Goal: Information Seeking & Learning: Learn about a topic

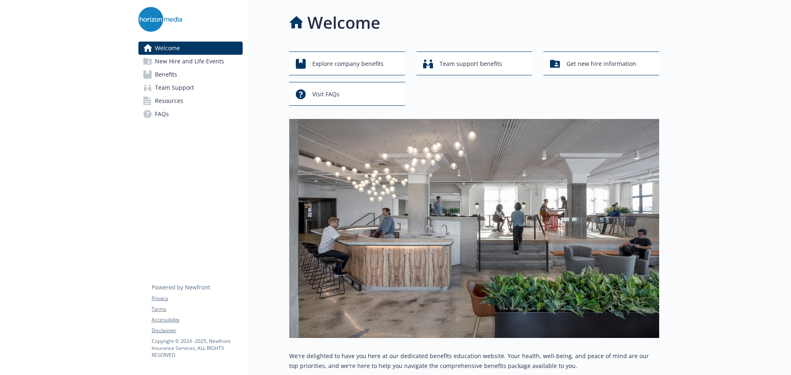
click at [206, 75] on link "Benefits" at bounding box center [190, 74] width 104 height 13
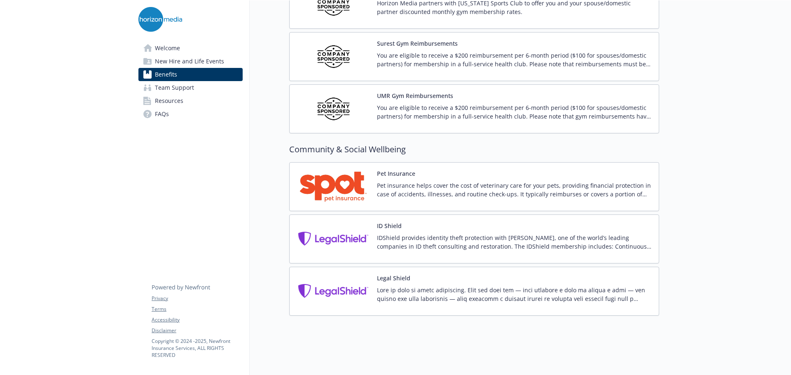
scroll to position [2073, 0]
click at [198, 87] on link "Team Support" at bounding box center [190, 87] width 104 height 13
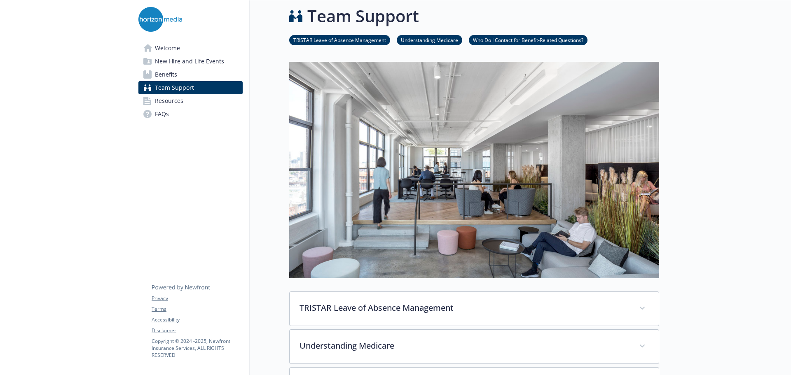
scroll to position [202, 0]
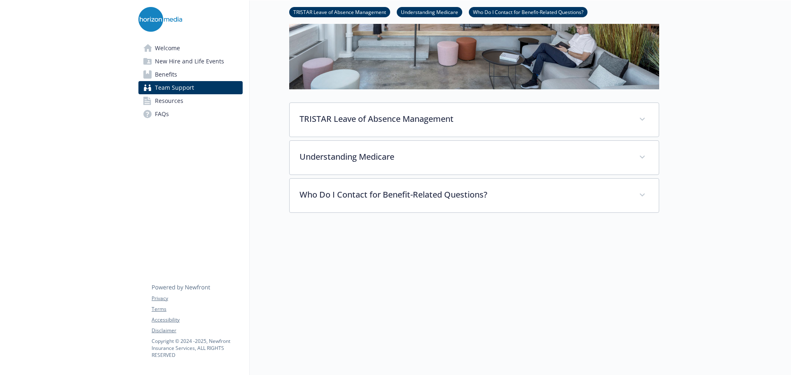
click at [194, 102] on link "Resources" at bounding box center [190, 100] width 104 height 13
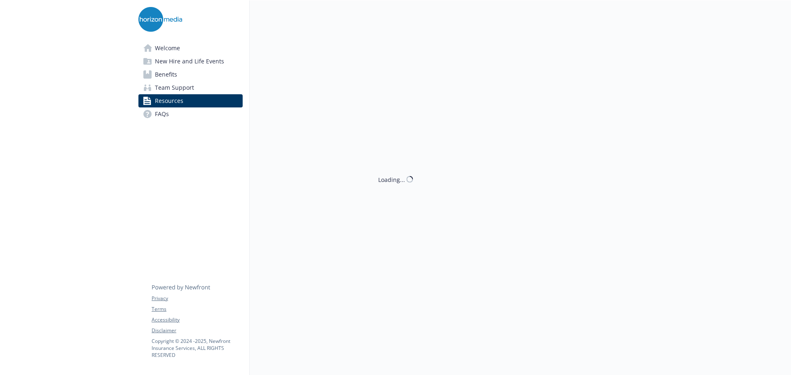
scroll to position [202, 0]
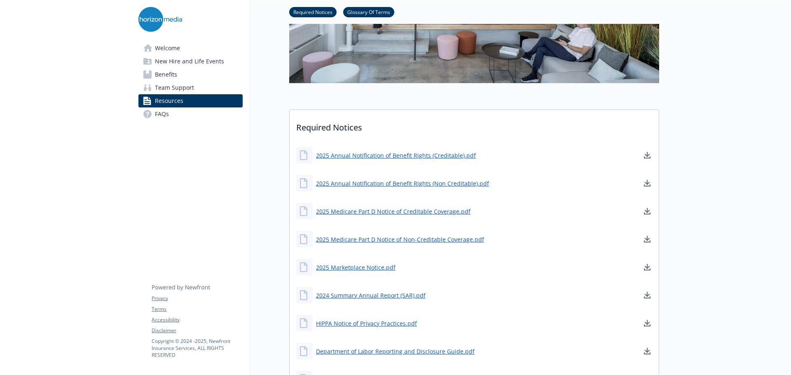
click at [189, 112] on link "FAQs" at bounding box center [190, 114] width 104 height 13
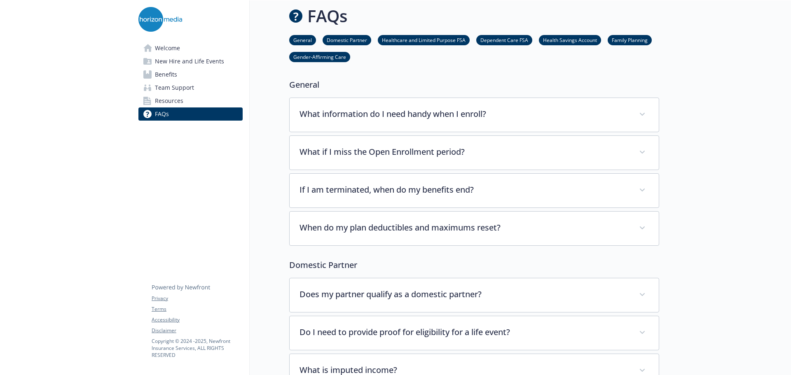
scroll to position [202, 0]
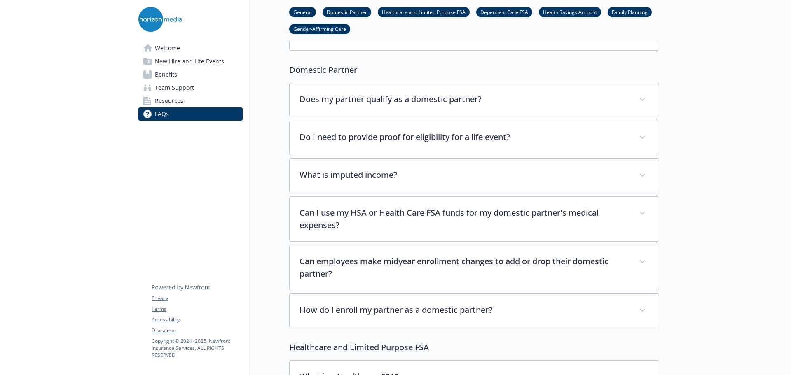
click at [191, 51] on link "Welcome" at bounding box center [190, 48] width 104 height 13
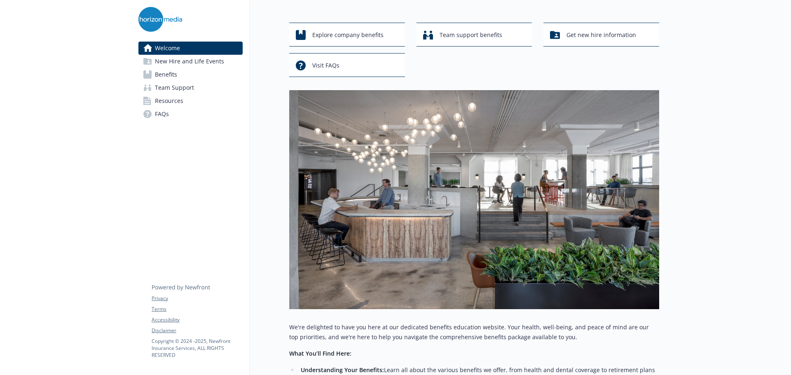
scroll to position [28, 0]
